Goal: Information Seeking & Learning: Check status

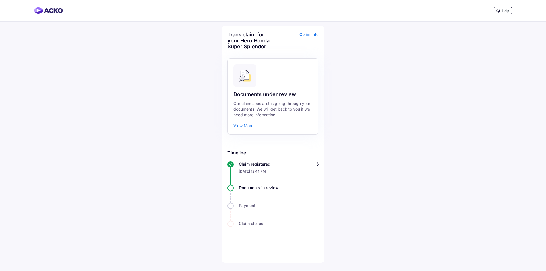
click at [319, 164] on div "Claim registered" at bounding box center [279, 164] width 80 height 6
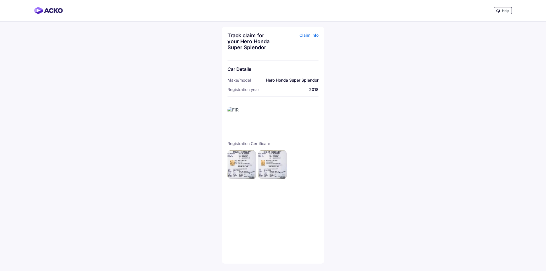
click at [310, 35] on div "Claim info" at bounding box center [296, 43] width 44 height 22
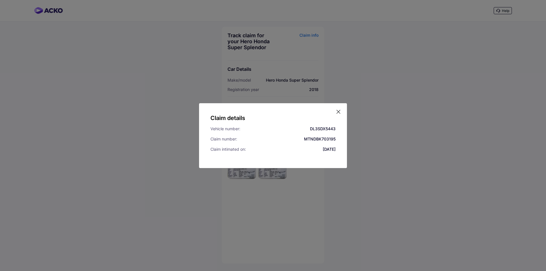
click at [339, 114] on icon at bounding box center [339, 112] width 6 height 6
